Goal: Task Accomplishment & Management: Manage account settings

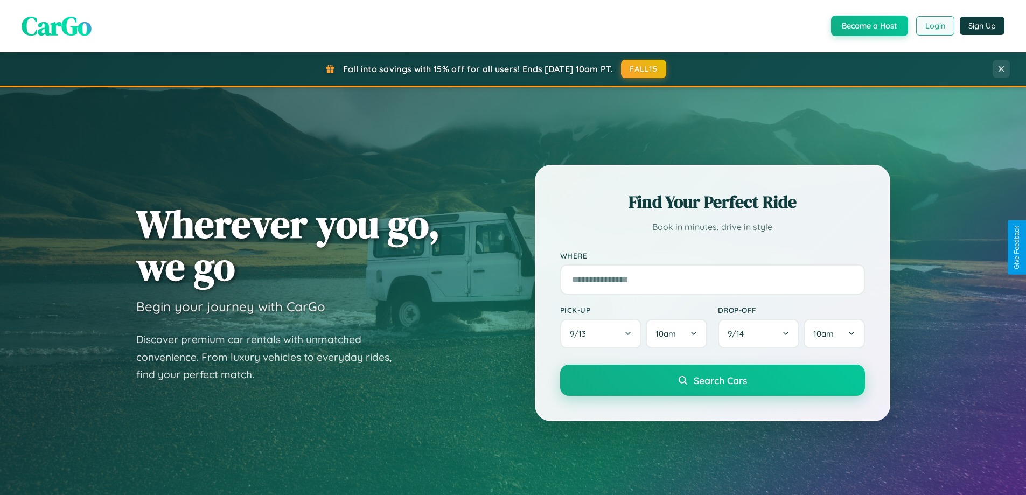
click at [934, 26] on button "Login" at bounding box center [935, 25] width 38 height 19
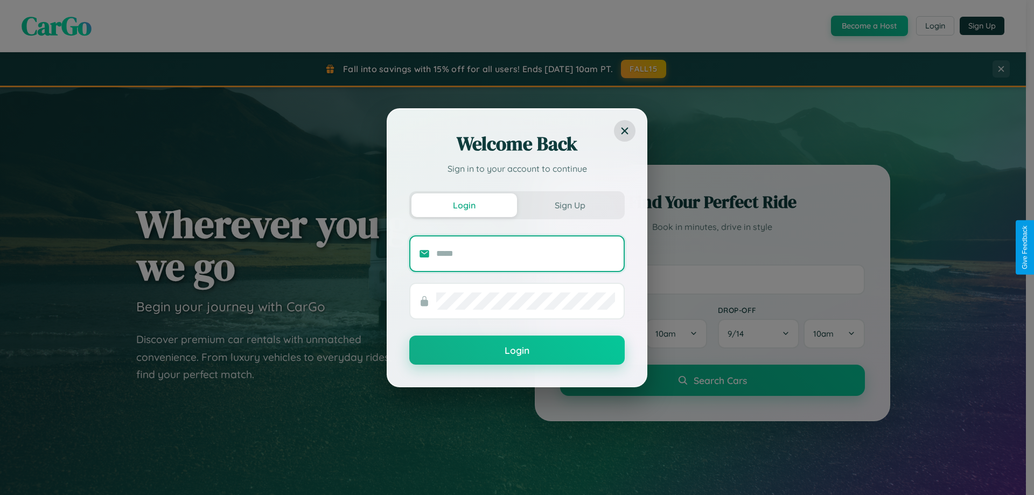
click at [526, 253] on input "text" at bounding box center [525, 253] width 179 height 17
type input "**********"
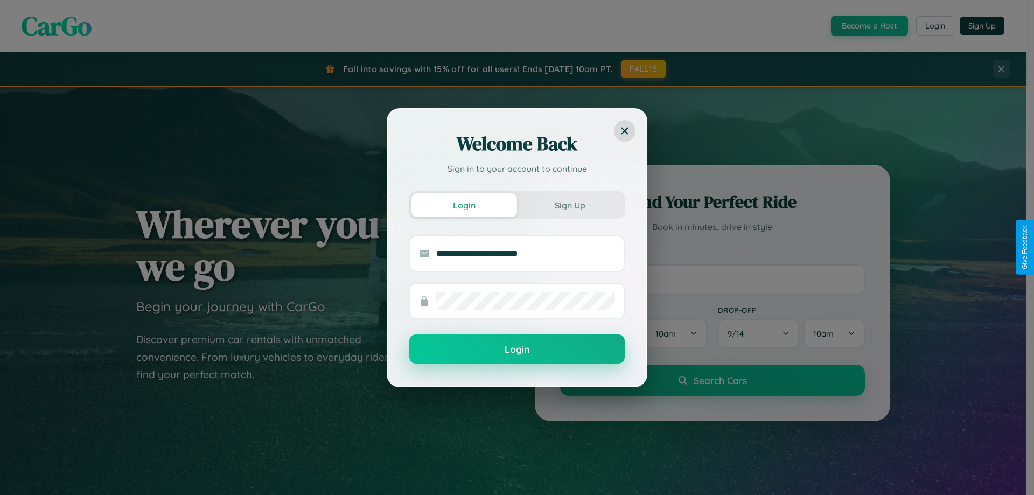
click at [517, 349] on button "Login" at bounding box center [516, 348] width 215 height 29
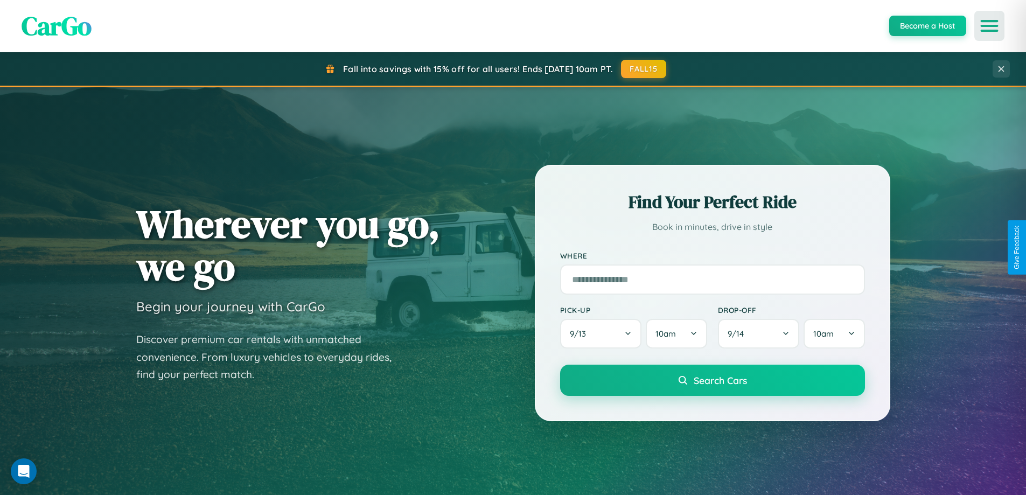
click at [989, 26] on icon "Open menu" at bounding box center [990, 26] width 16 height 10
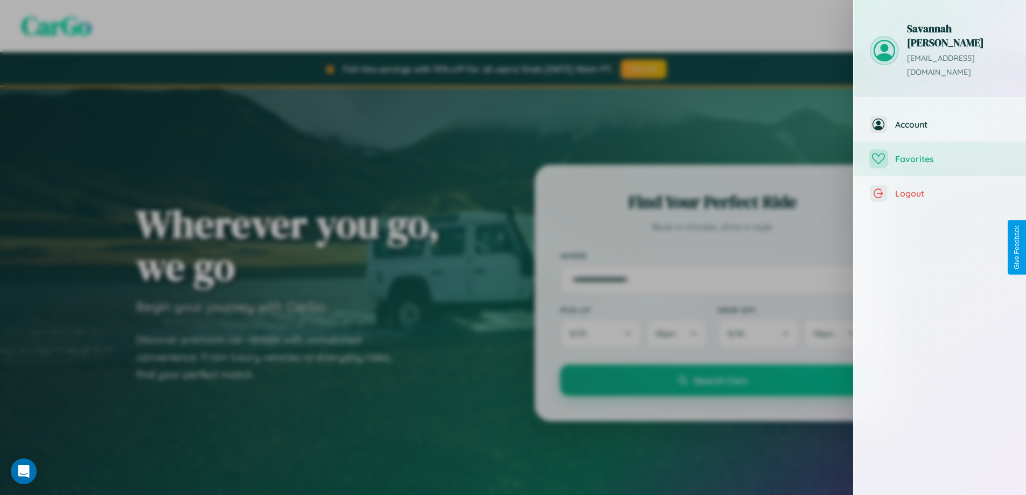
click at [940, 153] on span "Favorites" at bounding box center [952, 158] width 115 height 11
